Goal: Find specific page/section: Find specific page/section

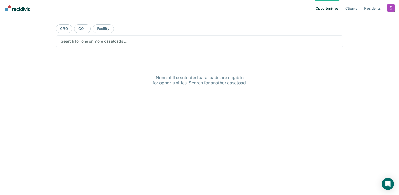
click at [391, 6] on div "Profile dropdown button" at bounding box center [390, 8] width 8 height 8
click at [361, 20] on link "Profile" at bounding box center [370, 21] width 41 height 4
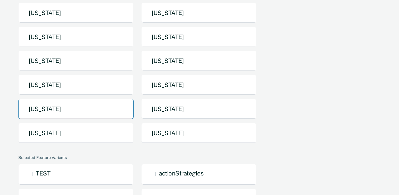
scroll to position [103, 0]
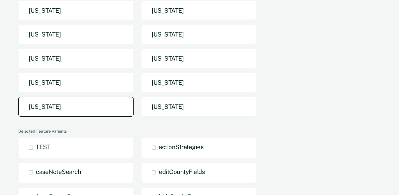
click at [100, 111] on button "[US_STATE]" at bounding box center [75, 107] width 115 height 20
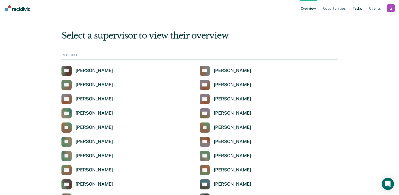
click at [352, 9] on link "Tasks" at bounding box center [356, 8] width 11 height 16
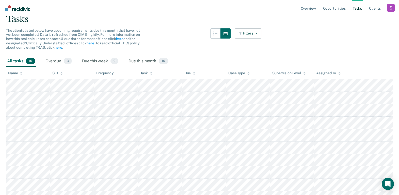
scroll to position [43, 0]
